Goal: Information Seeking & Learning: Check status

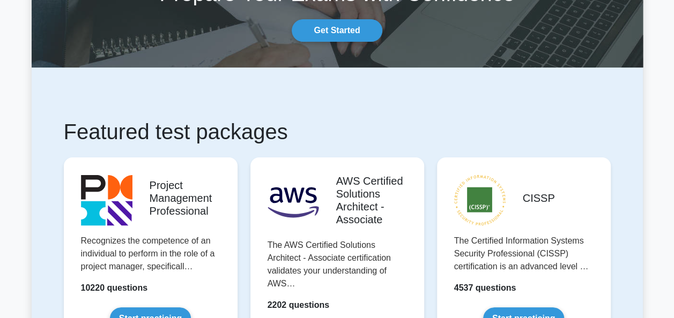
scroll to position [161, 0]
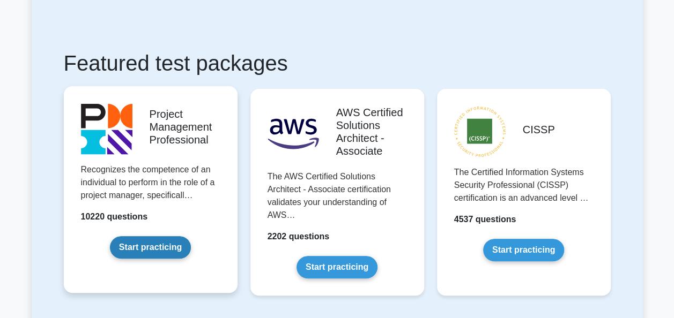
click at [157, 236] on link "Start practicing" at bounding box center [150, 247] width 81 height 23
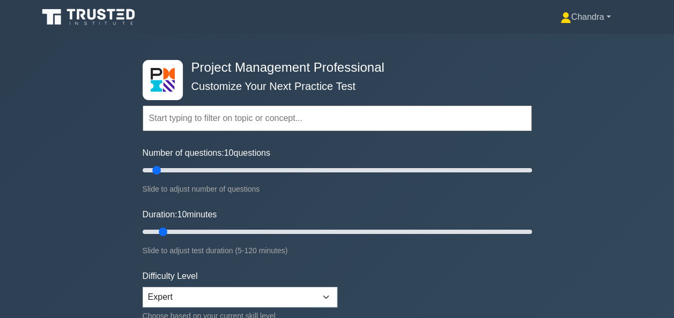
click at [594, 13] on link "Chandra" at bounding box center [584, 16] width 101 height 21
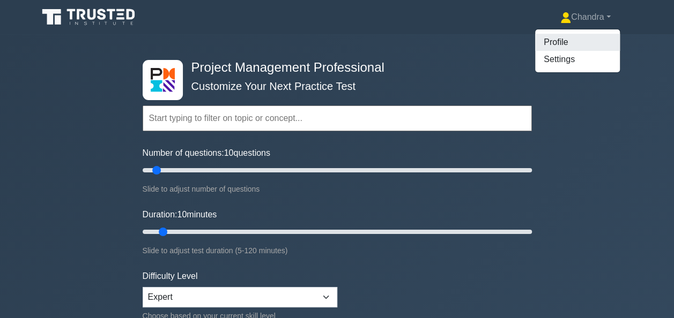
click at [573, 40] on link "Profile" at bounding box center [577, 42] width 85 height 17
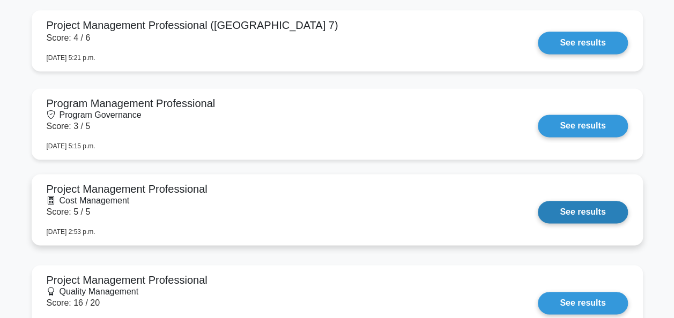
scroll to position [643, 0]
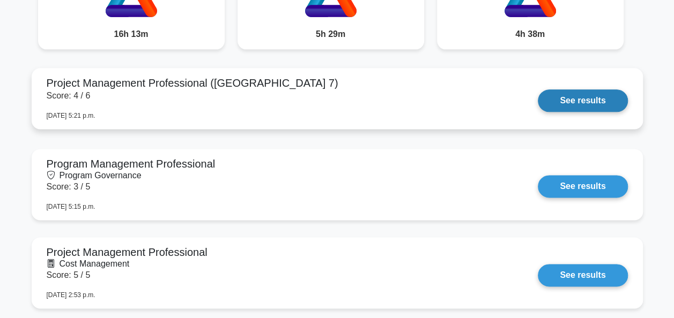
click at [573, 101] on link "See results" at bounding box center [583, 101] width 90 height 23
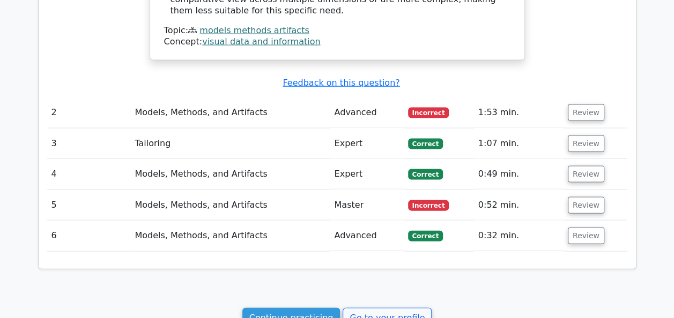
scroll to position [1019, 0]
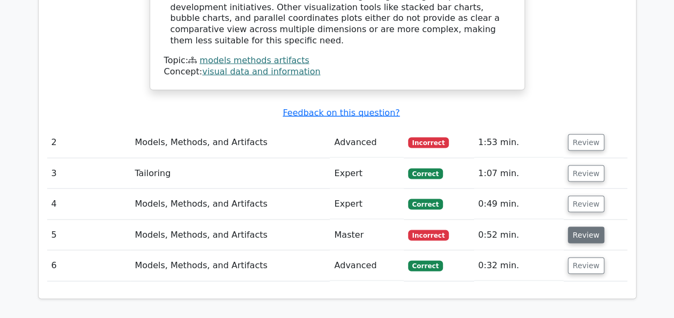
click at [578, 227] on button "Review" at bounding box center [586, 235] width 36 height 17
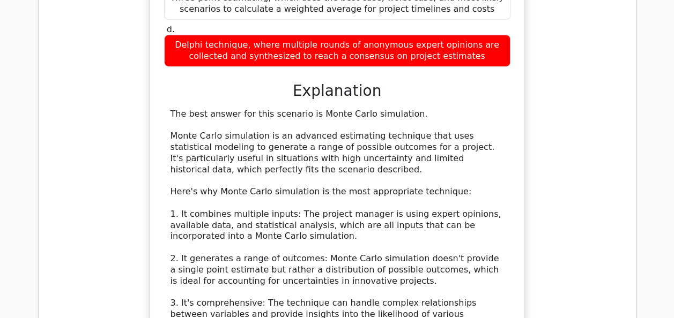
scroll to position [1716, 0]
